Goal: Contribute content: Contribute content

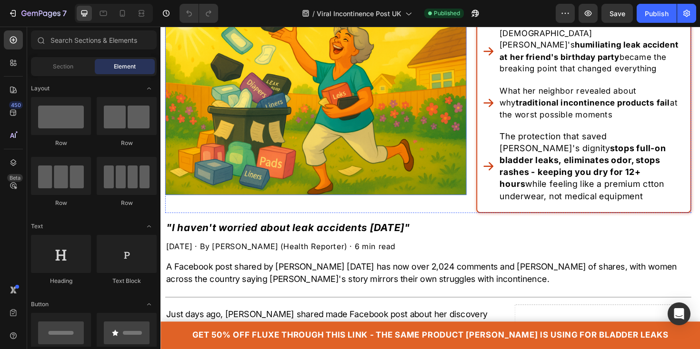
scroll to position [225, 0]
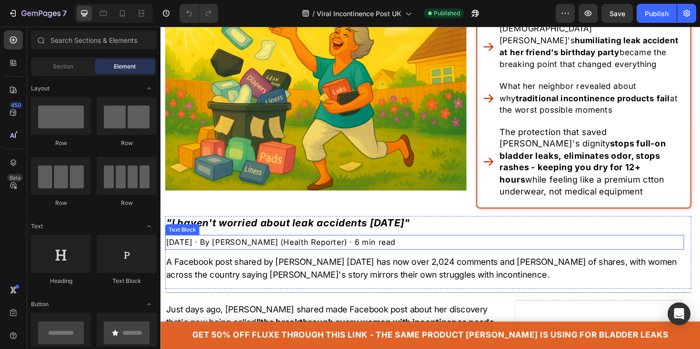
click at [394, 250] on span "[DATE] · By [PERSON_NAME] (Health Reporter) · 6 min read" at bounding box center [287, 255] width 243 height 10
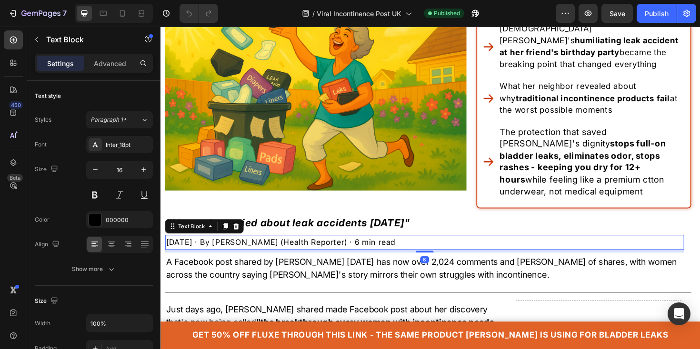
click at [220, 248] on p "[DATE] · By [PERSON_NAME] (Health Reporter) · 6 min read" at bounding box center [439, 255] width 547 height 14
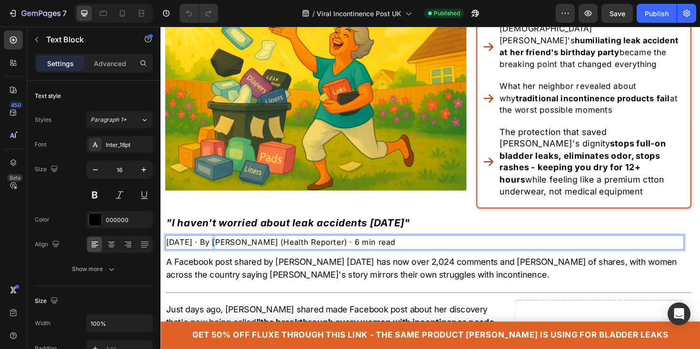
click at [220, 248] on p "[DATE] · By [PERSON_NAME] (Health Reporter) · 6 min read" at bounding box center [439, 255] width 547 height 14
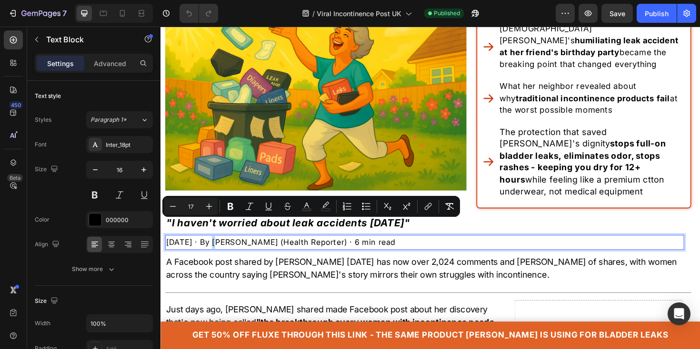
click at [220, 248] on p "[DATE] · By [PERSON_NAME] (Health Reporter) · 6 min read" at bounding box center [439, 255] width 547 height 14
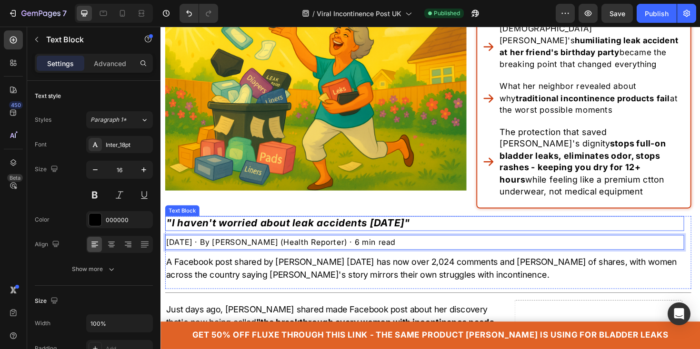
click at [247, 228] on strong ""I haven't worried about leak accidents [DATE]"" at bounding box center [295, 234] width 258 height 12
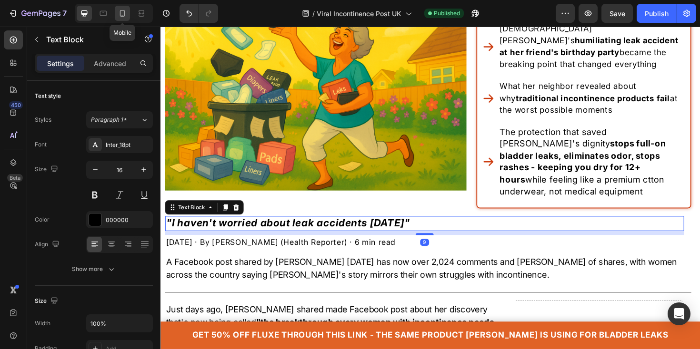
click at [126, 14] on icon at bounding box center [123, 14] width 10 height 10
type input "14"
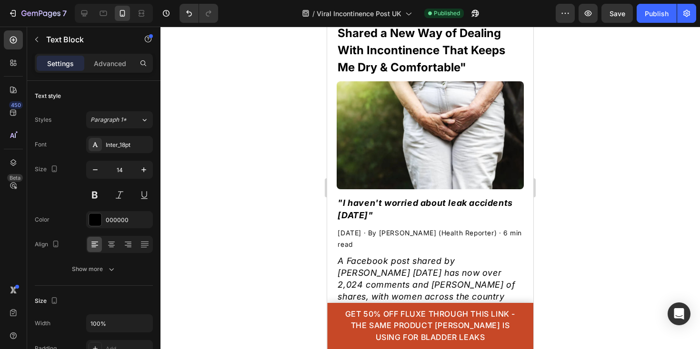
scroll to position [369, 0]
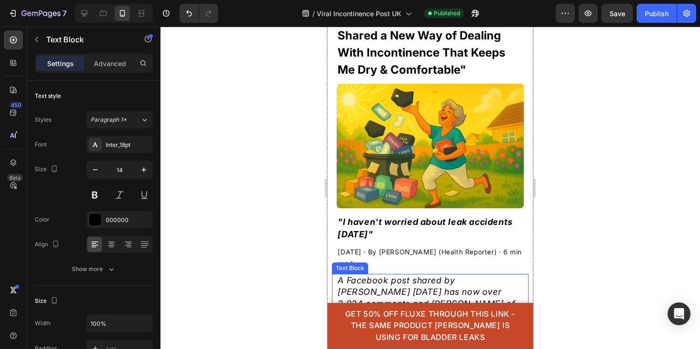
click at [382, 257] on p "[DATE] · By [PERSON_NAME] (Health Reporter) · 6 min read" at bounding box center [429, 258] width 185 height 23
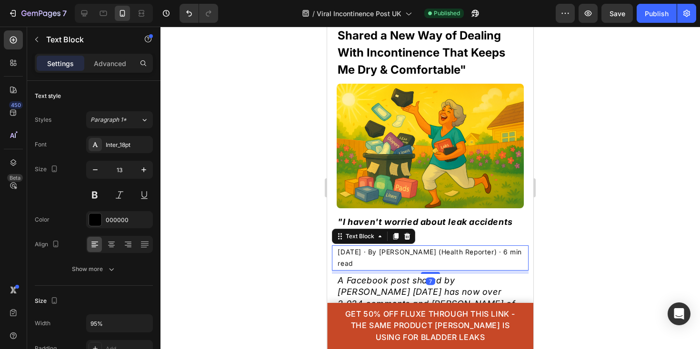
click at [382, 255] on span "[DATE] · By [PERSON_NAME] (Health Reporter) · 6 min read" at bounding box center [429, 258] width 184 height 20
click at [379, 254] on span "[DATE] · By [PERSON_NAME] (Health Reporter) · 6 min read" at bounding box center [429, 258] width 184 height 20
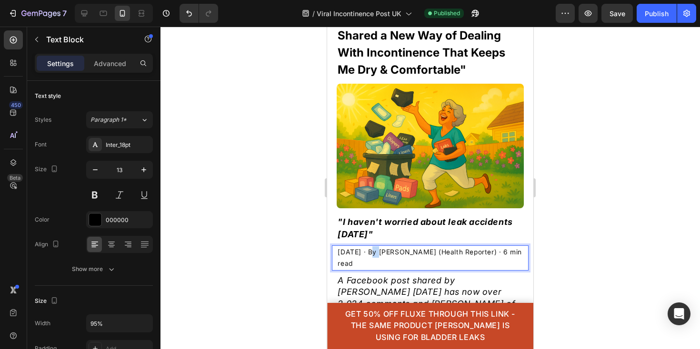
click at [379, 254] on span "[DATE] · By [PERSON_NAME] (Health Reporter) · 6 min read" at bounding box center [429, 258] width 184 height 20
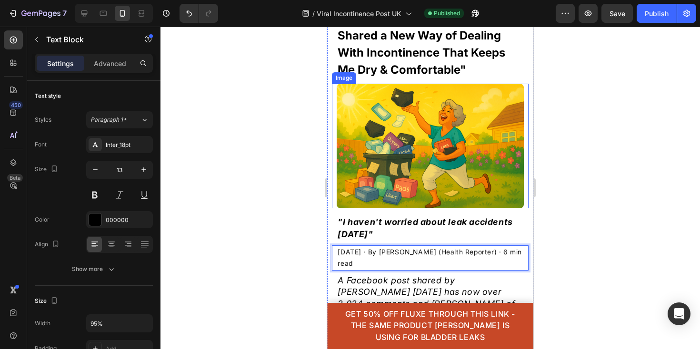
click at [514, 193] on img at bounding box center [430, 146] width 187 height 125
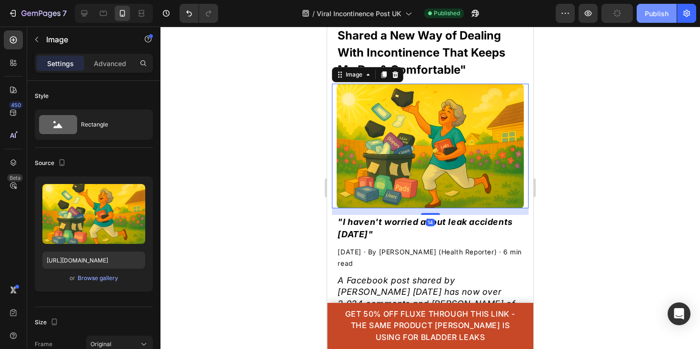
click at [654, 14] on div "Publish" at bounding box center [657, 14] width 24 height 10
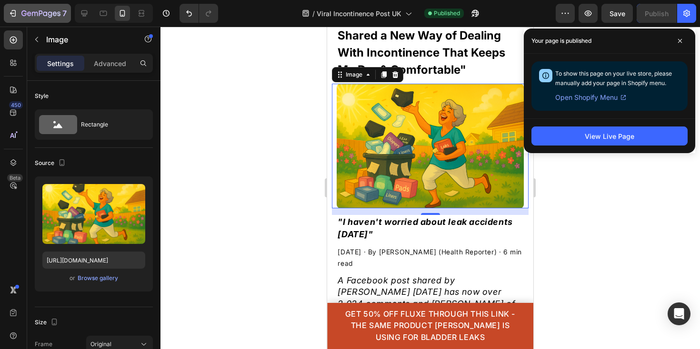
click at [18, 13] on div "7" at bounding box center [37, 13] width 59 height 11
